Goal: Task Accomplishment & Management: Manage account settings

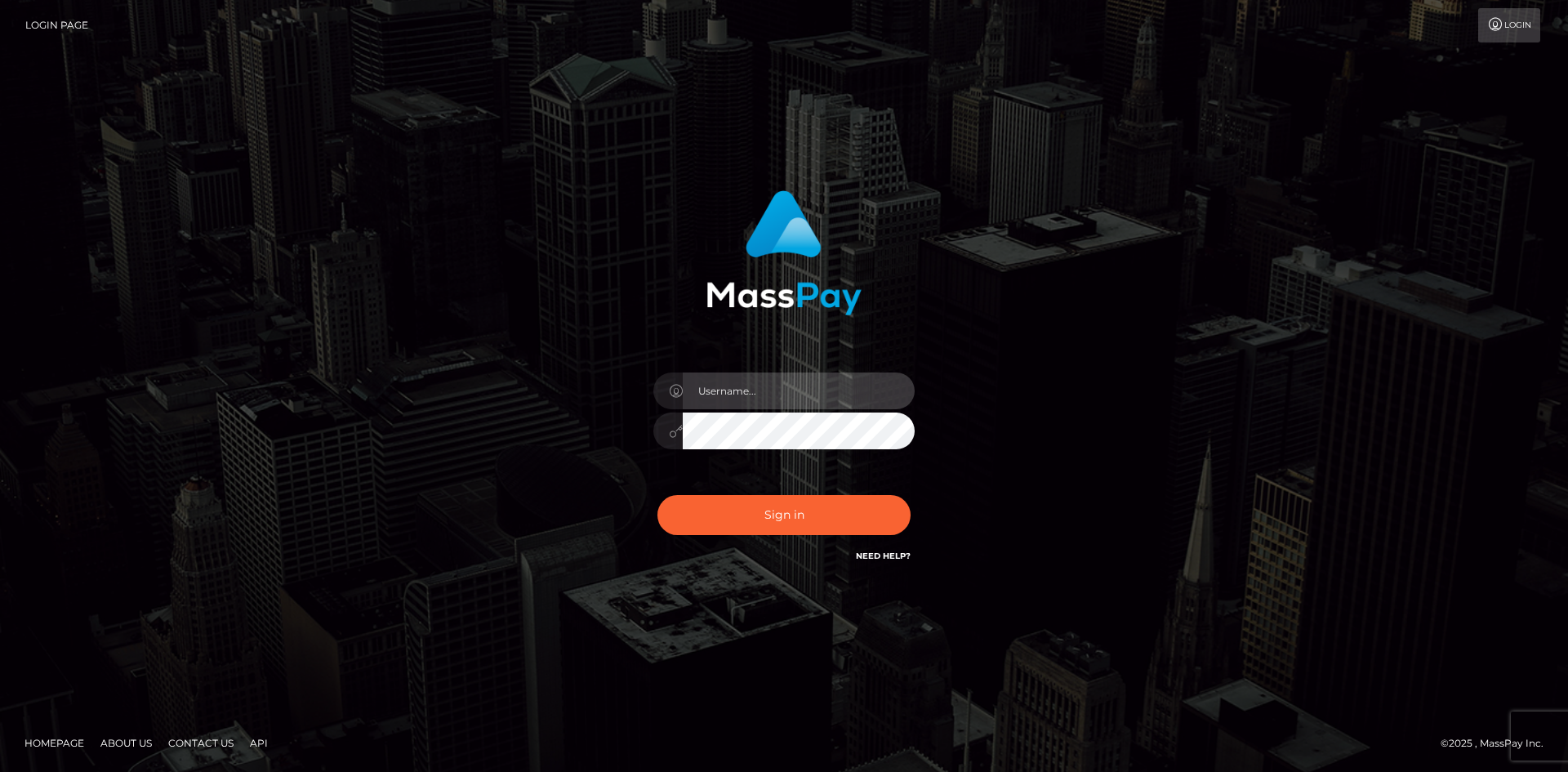
click at [769, 394] on input "text" at bounding box center [799, 390] width 232 height 37
type input "[PERSON_NAME]"
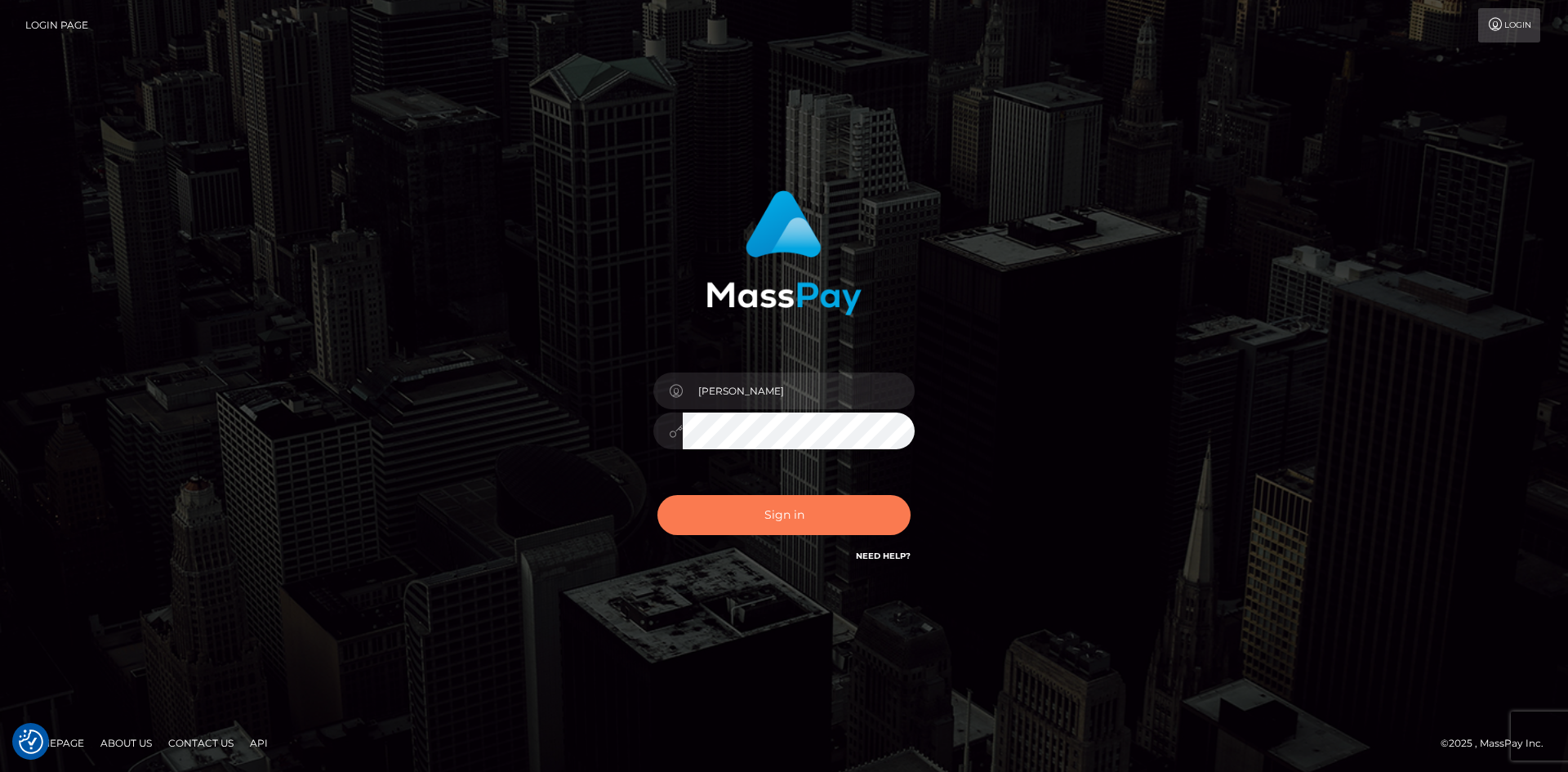
click at [796, 525] on button "Sign in" at bounding box center [784, 515] width 253 height 40
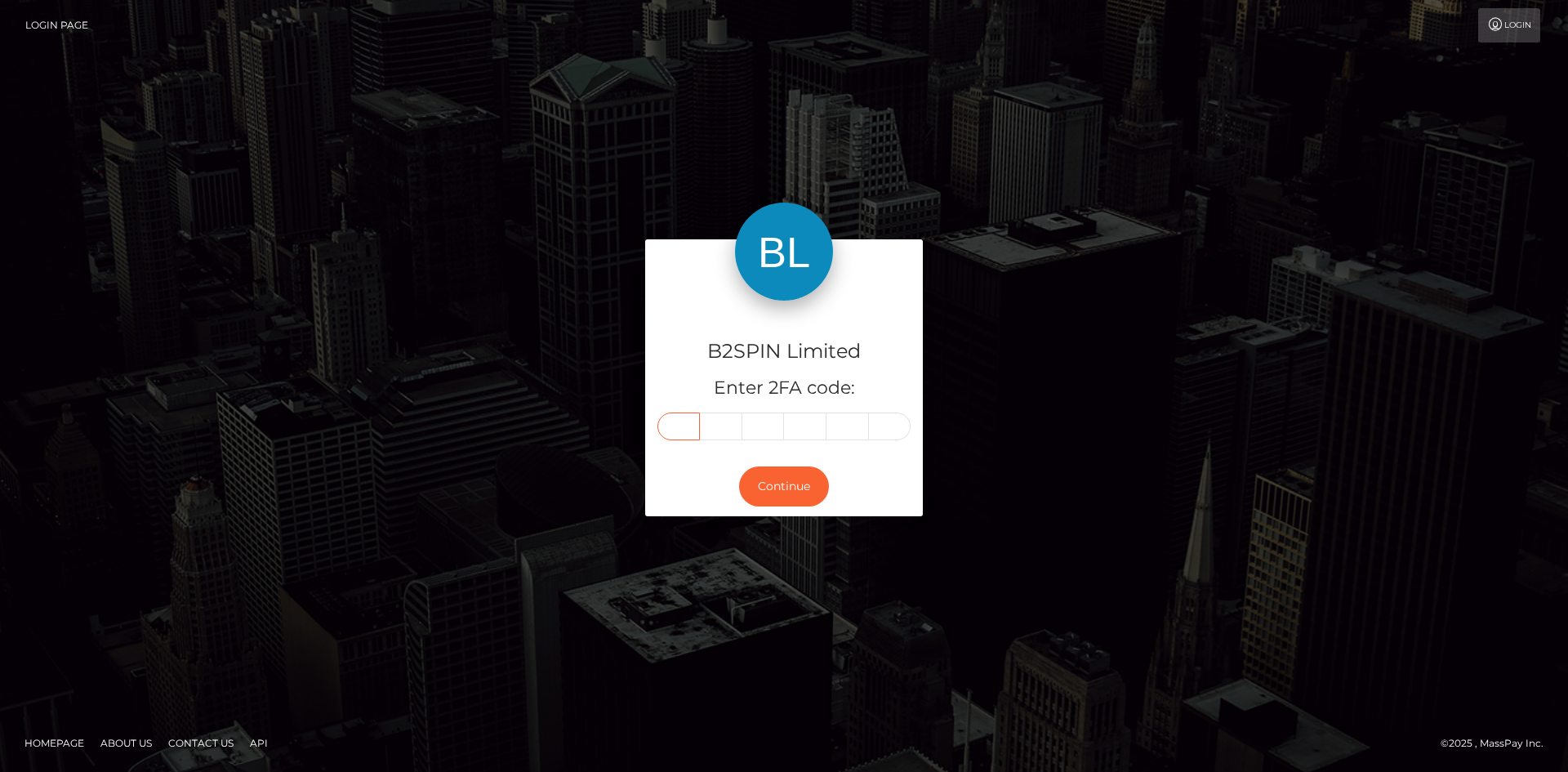
click at [680, 426] on input "text" at bounding box center [678, 426] width 43 height 27
paste input "2"
type input "2"
type input "9"
type input "5"
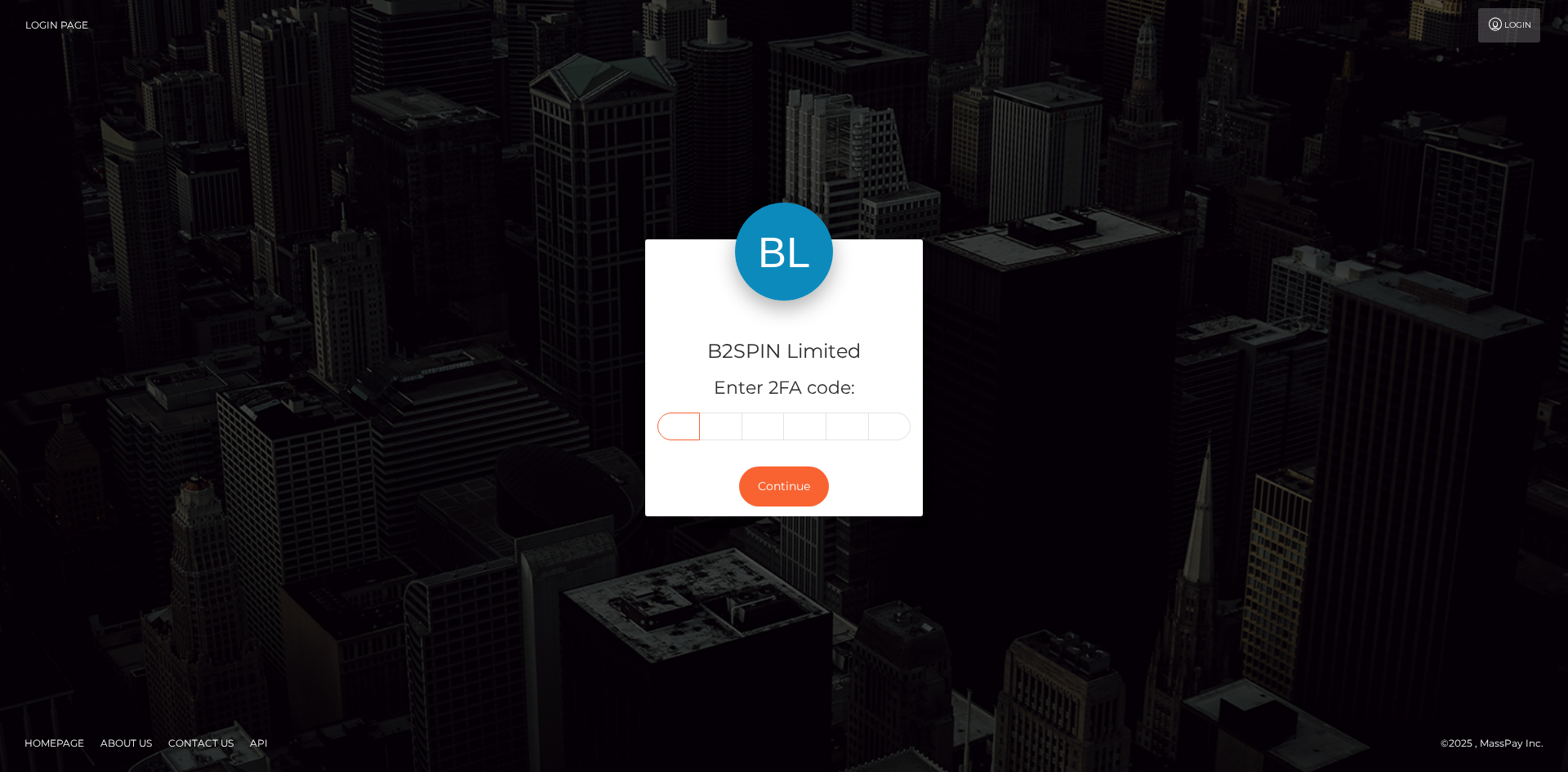
type input "8"
type input "4"
click at [793, 497] on button "Continue" at bounding box center [783, 487] width 90 height 40
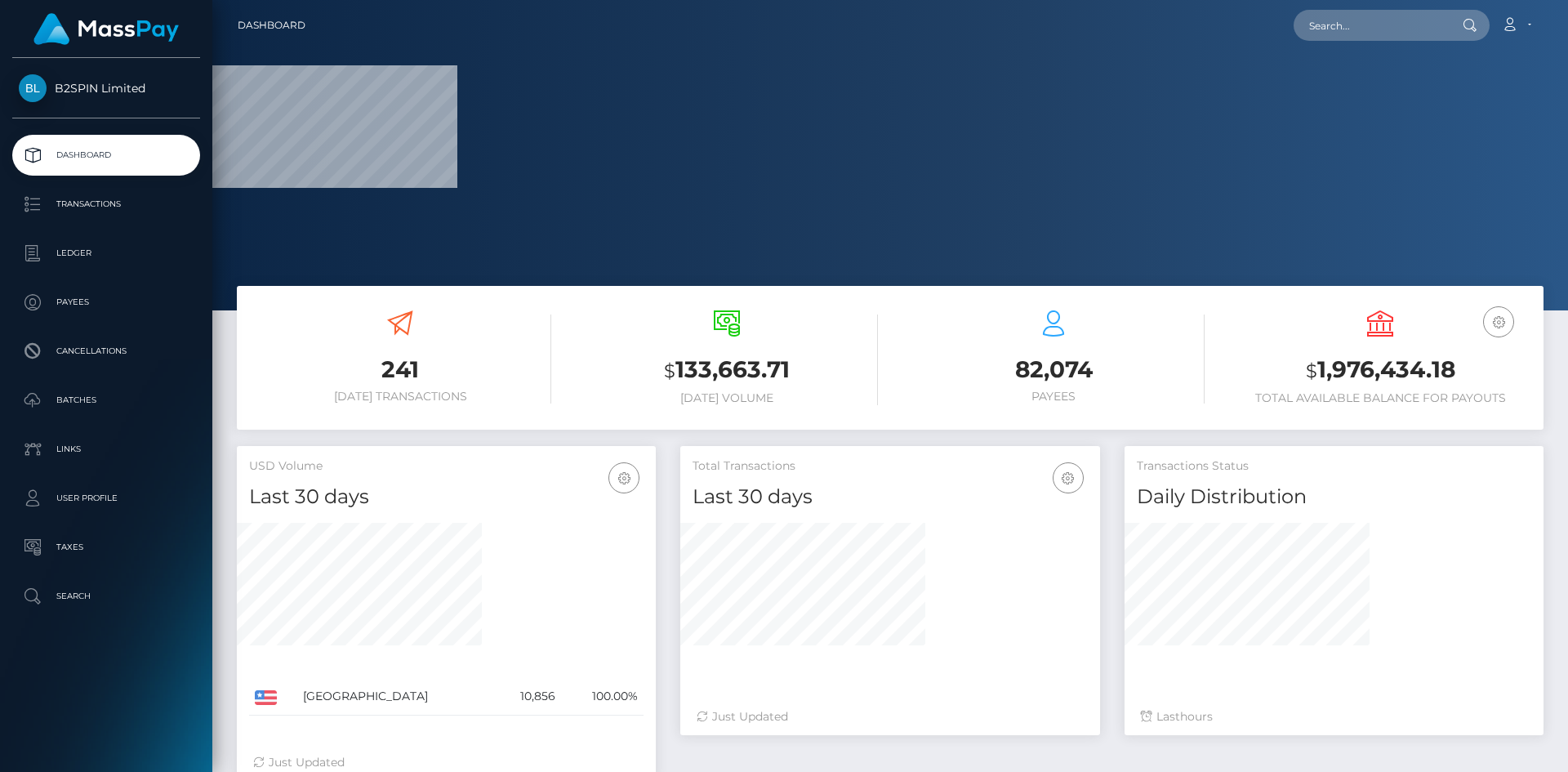
click at [1321, 360] on h3 "$ 1,976,434.18" at bounding box center [1380, 369] width 302 height 33
click at [1316, 360] on small "$" at bounding box center [1311, 370] width 11 height 23
drag, startPoint x: 1311, startPoint y: 360, endPoint x: 1468, endPoint y: 359, distance: 157.0
click at [1468, 359] on h3 "$ 1,976,434.18" at bounding box center [1380, 369] width 302 height 33
copy h3 "1,976,434.18"
